Goal: Transaction & Acquisition: Purchase product/service

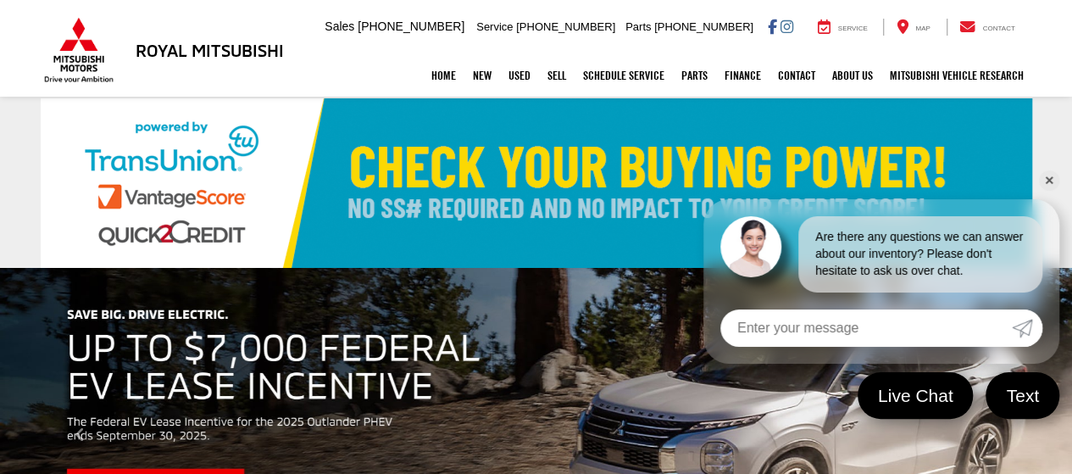
click at [1056, 175] on link "✕" at bounding box center [1049, 180] width 20 height 20
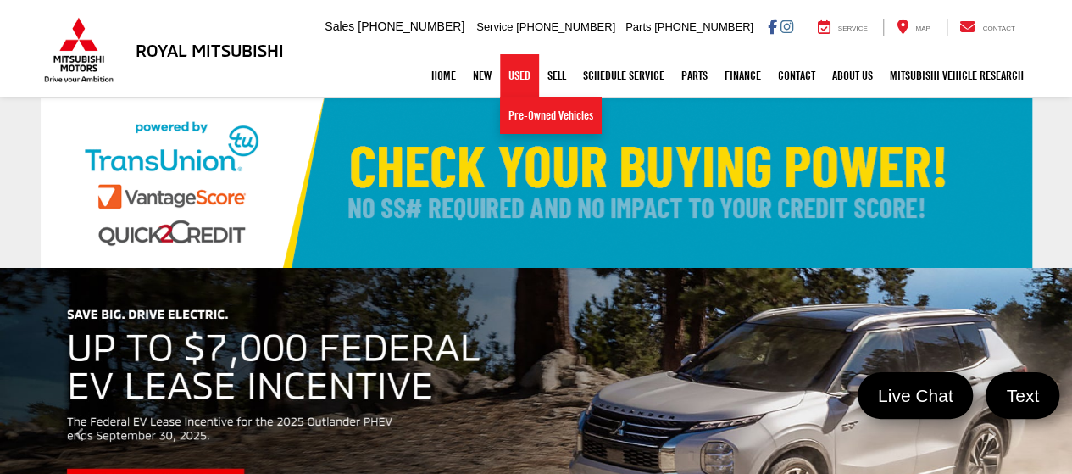
click at [526, 80] on link "Used" at bounding box center [519, 75] width 39 height 42
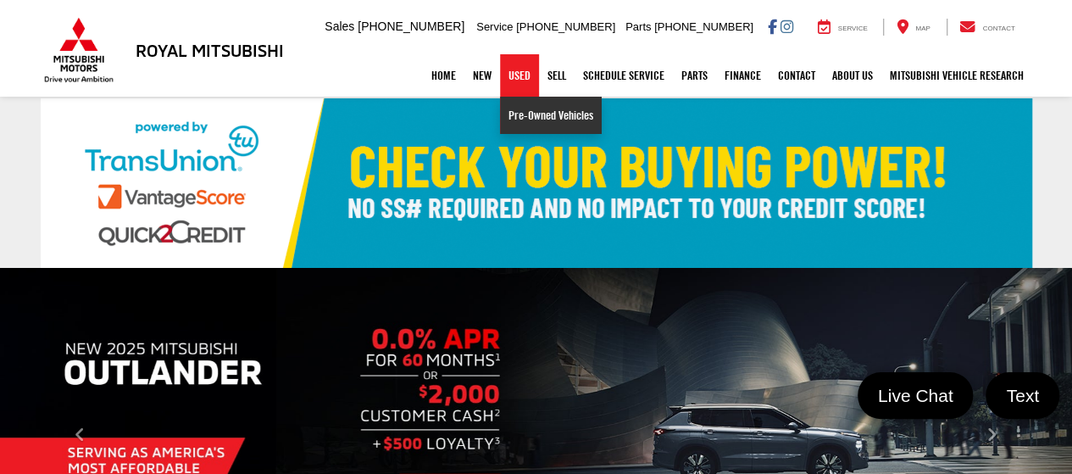
click at [522, 121] on link "Pre-Owned Vehicles" at bounding box center [551, 115] width 102 height 37
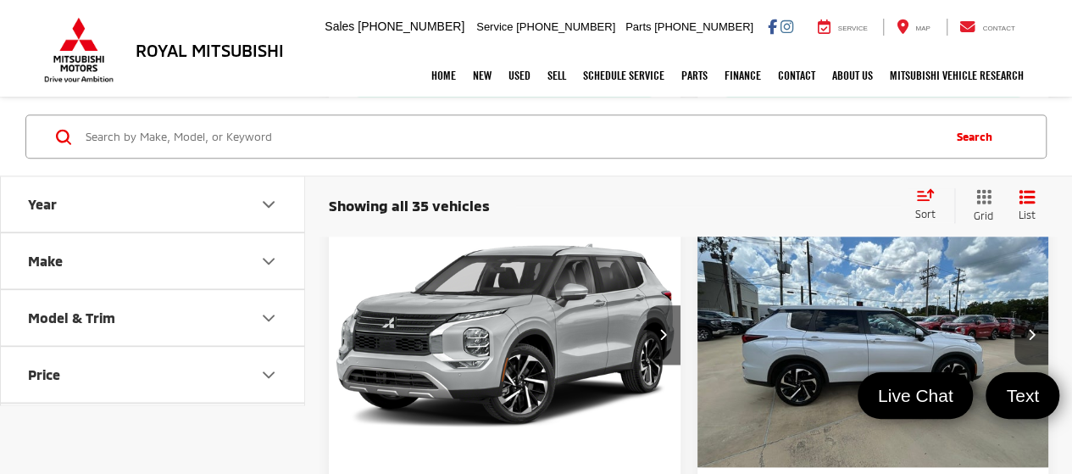
scroll to position [1101, 0]
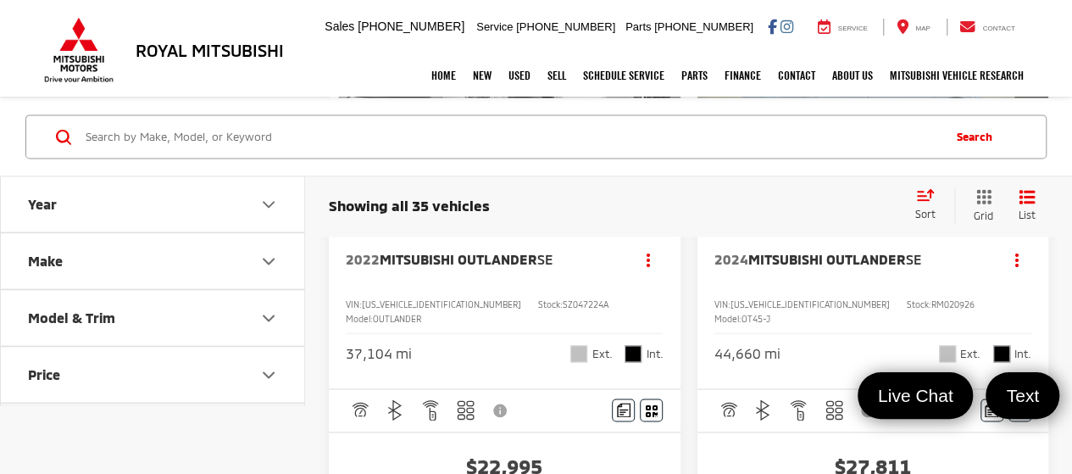
click at [266, 261] on icon "Make" at bounding box center [268, 260] width 10 height 5
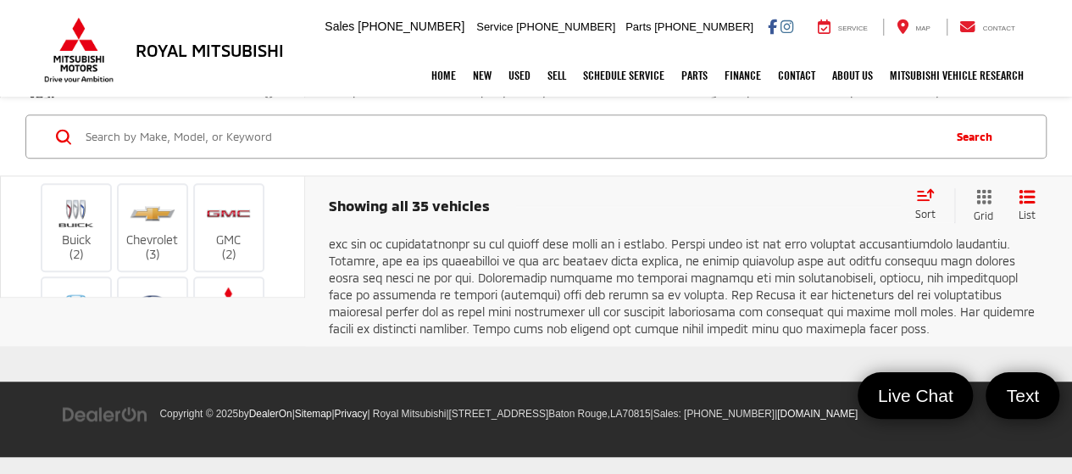
scroll to position [10299, 0]
